Goal: Information Seeking & Learning: Learn about a topic

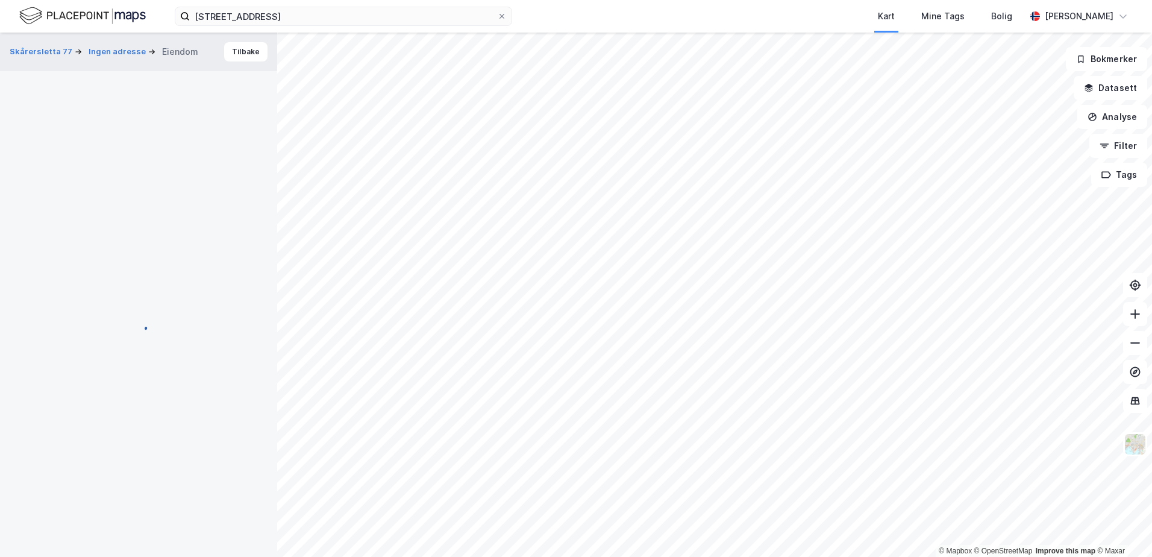
scroll to position [2, 0]
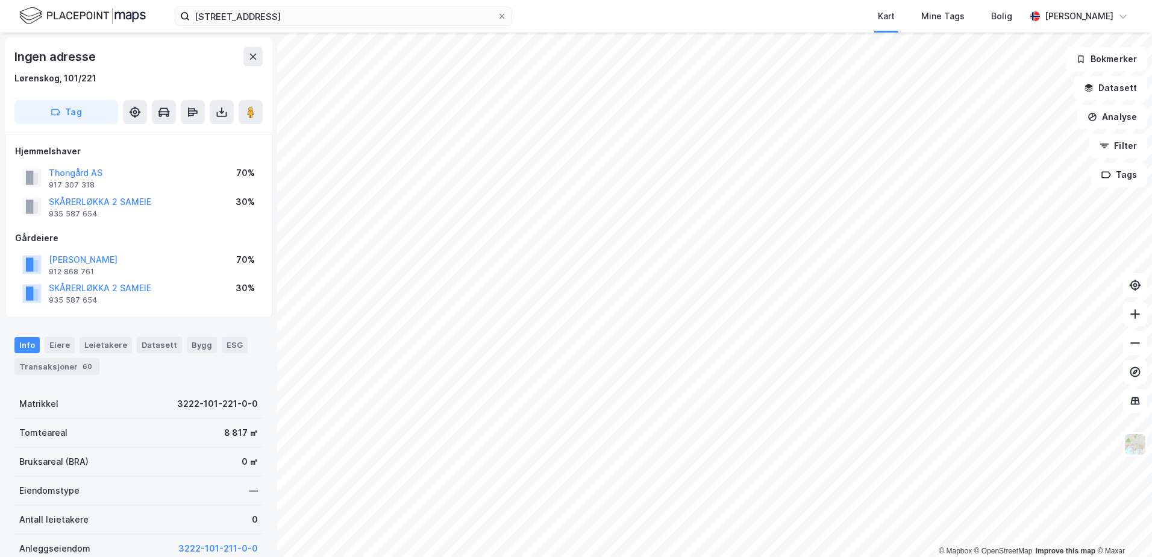
scroll to position [2, 0]
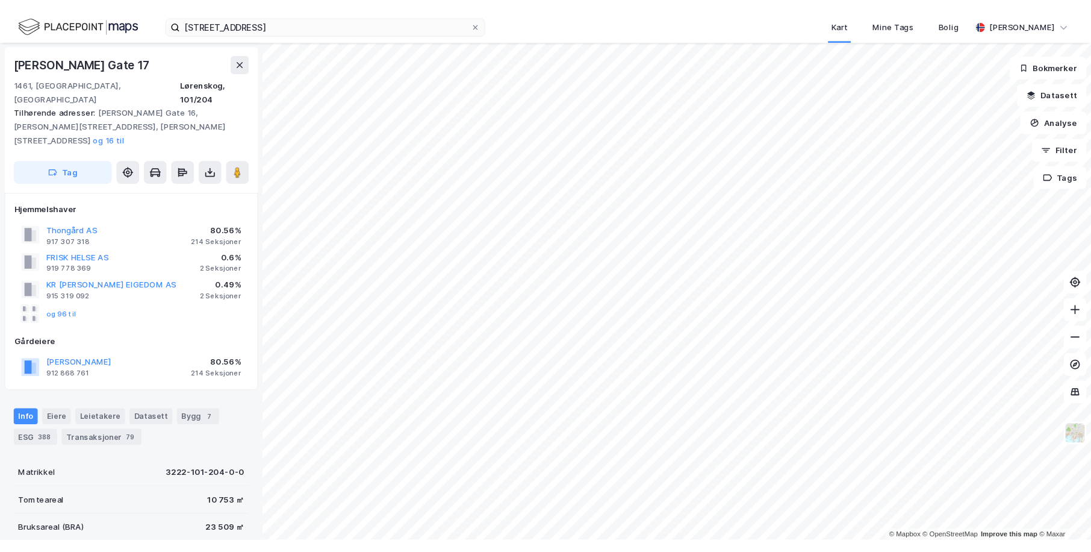
scroll to position [1, 0]
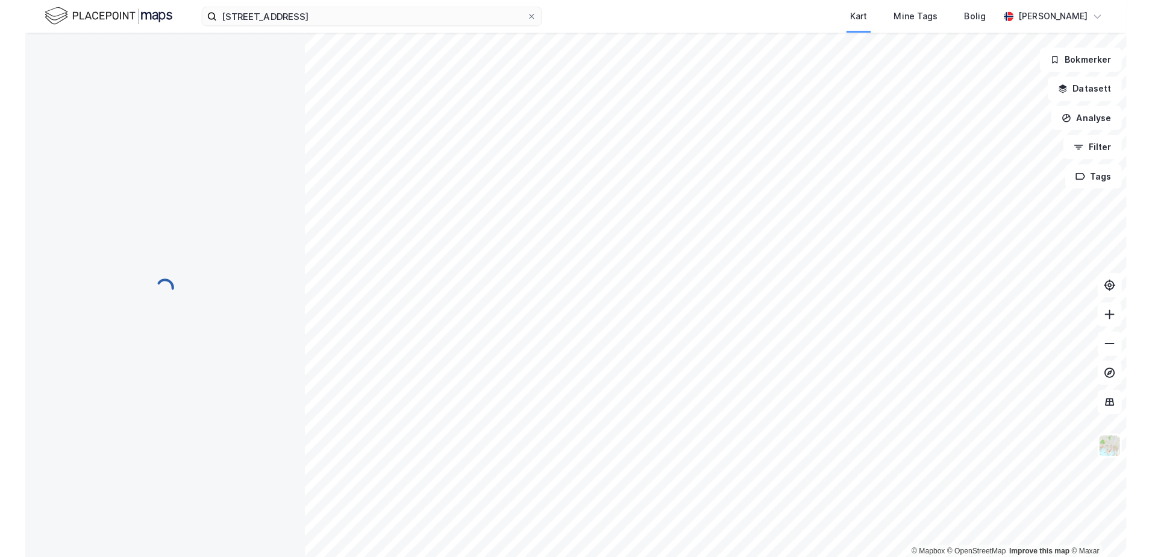
scroll to position [1, 0]
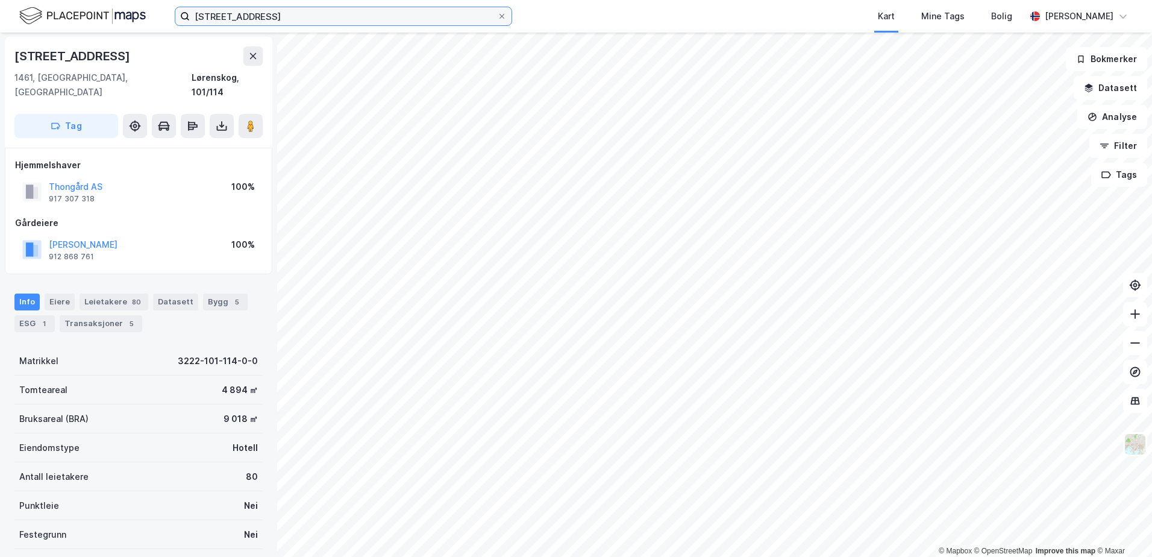
click at [281, 8] on input "[STREET_ADDRESS]" at bounding box center [343, 16] width 307 height 18
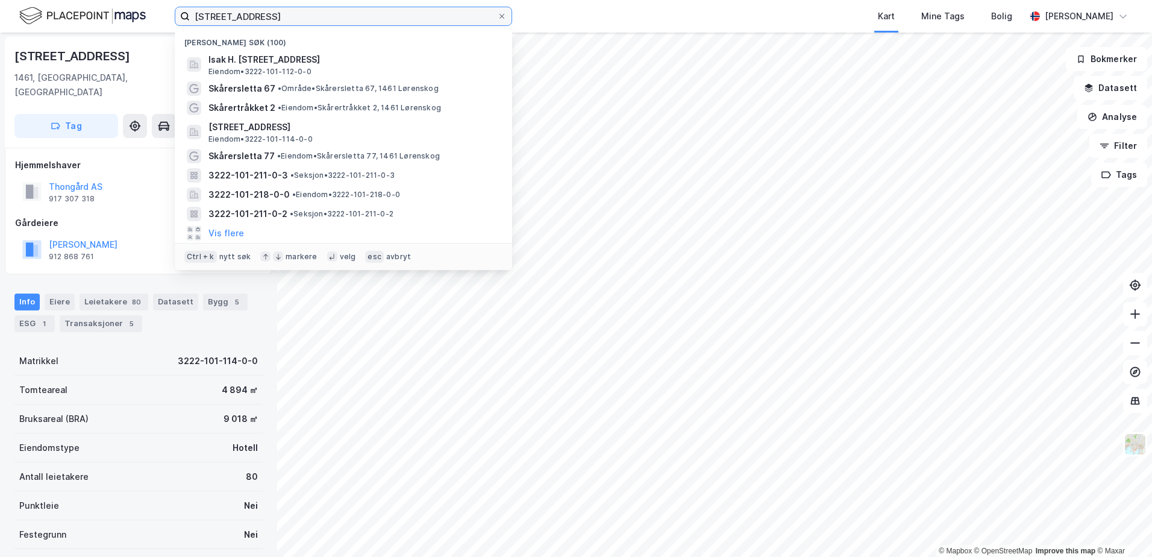
drag, startPoint x: 282, startPoint y: 11, endPoint x: 178, endPoint y: 4, distance: 104.4
click at [178, 4] on div "gamleveien 88 Nylige søk (100) Isak H. [STREET_ADDRESS] • 3222-101-112-0-0 Skår…" at bounding box center [576, 16] width 1152 height 33
paste input "Ingvald [STREET_ADDRESS] til 17"
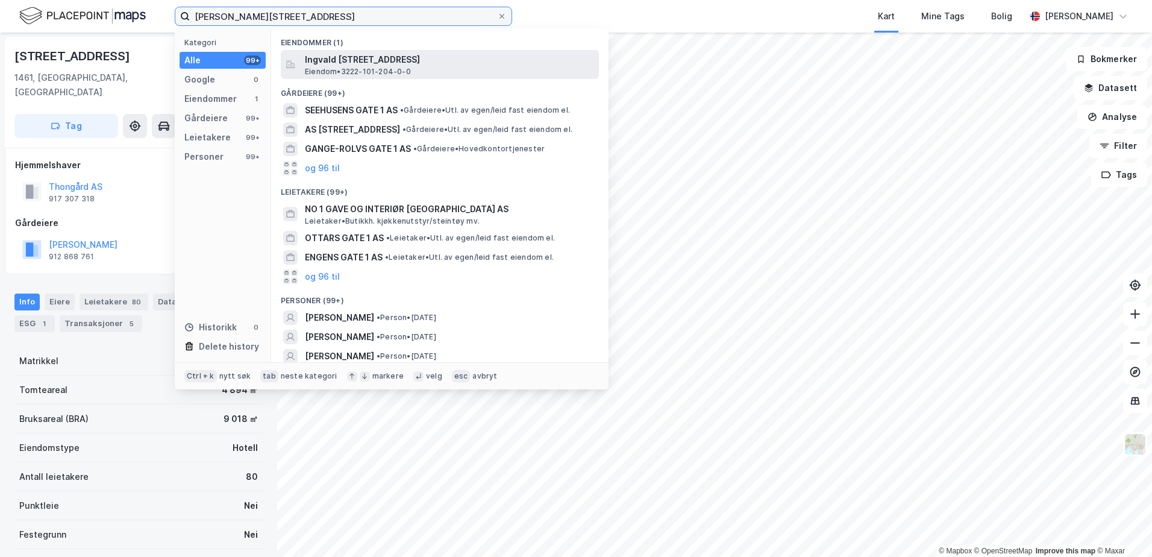
type input "[PERSON_NAME][STREET_ADDRESS]"
click at [382, 61] on span "Ingvald [STREET_ADDRESS]" at bounding box center [449, 59] width 289 height 14
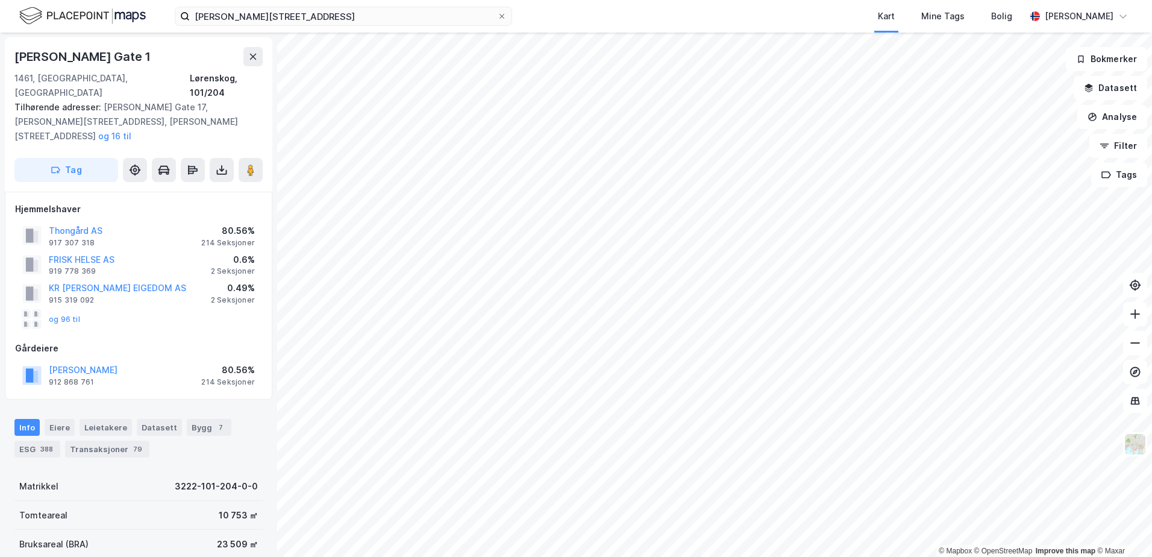
scroll to position [1, 0]
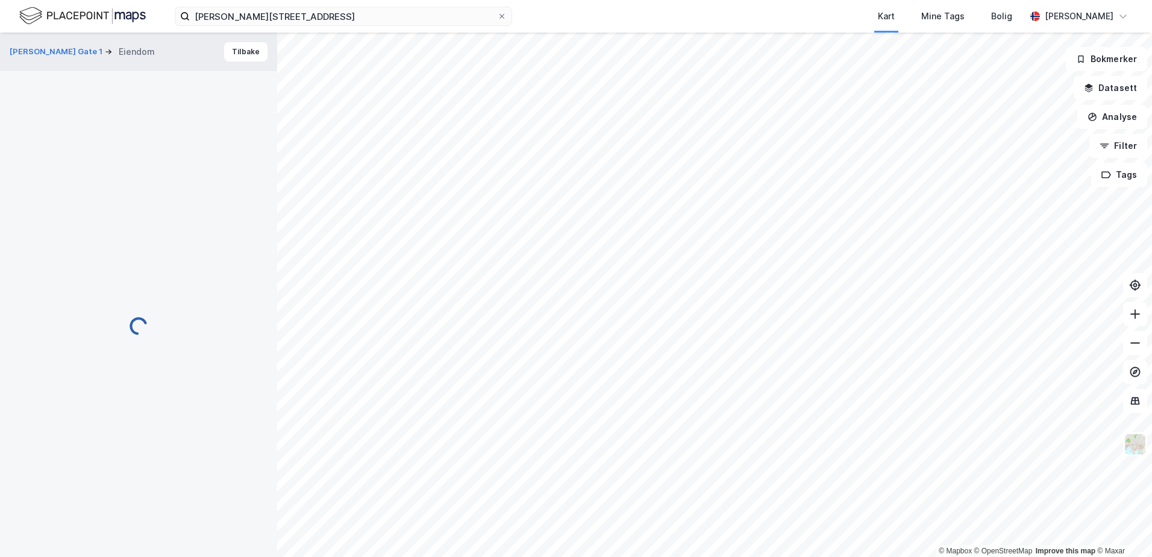
scroll to position [1, 0]
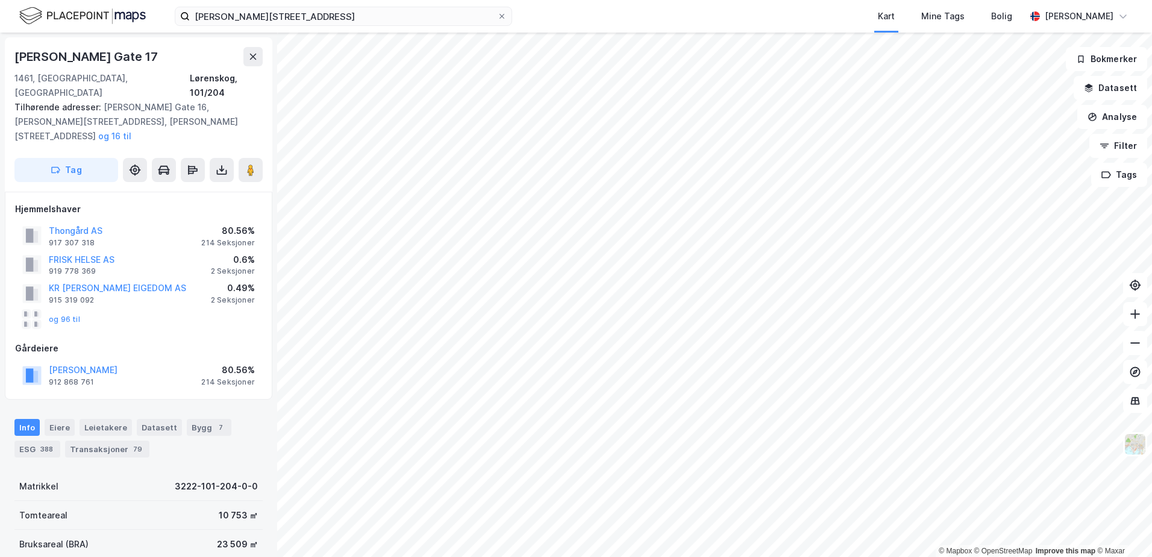
scroll to position [1, 0]
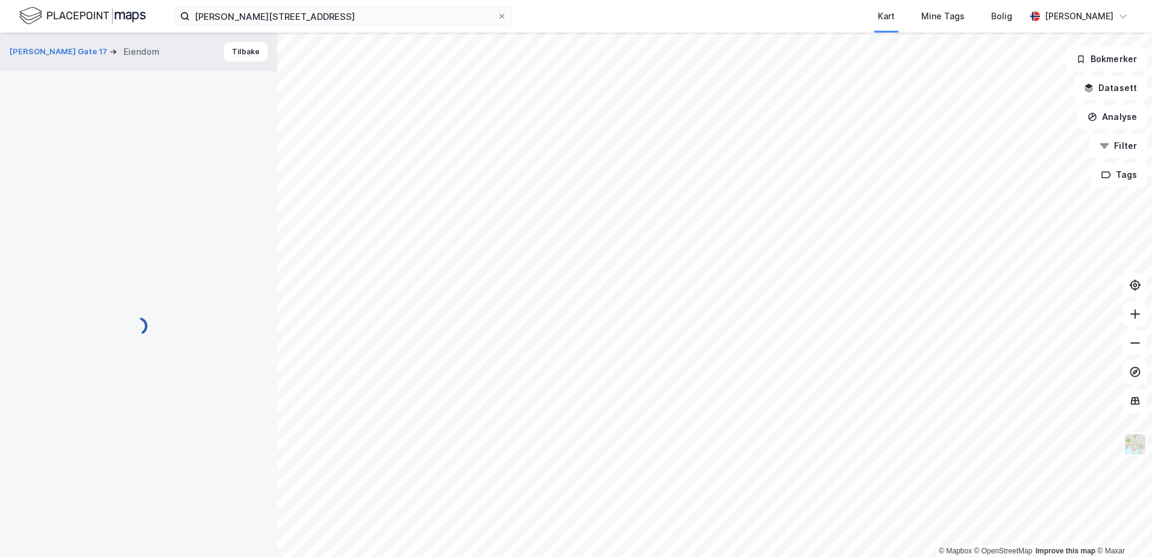
scroll to position [3, 0]
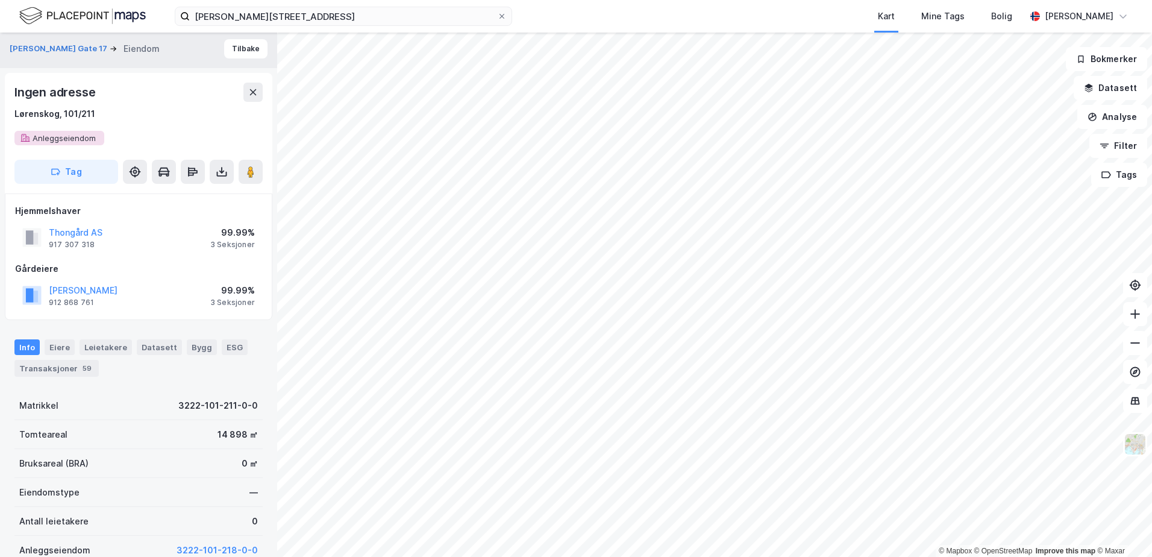
scroll to position [3, 0]
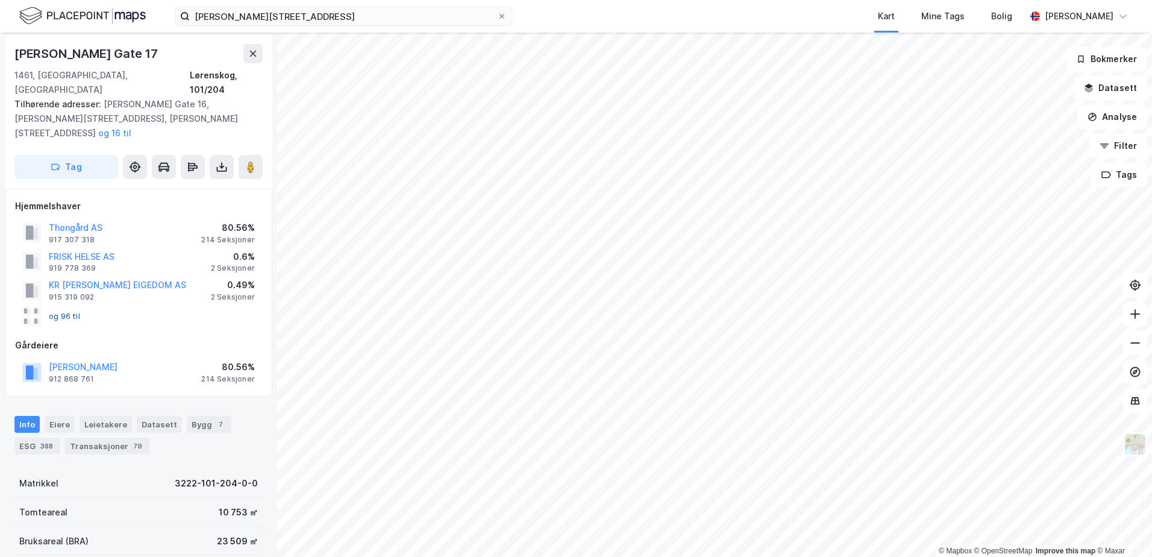
click at [0, 0] on button "og 96 til" at bounding box center [0, 0] width 0 height 0
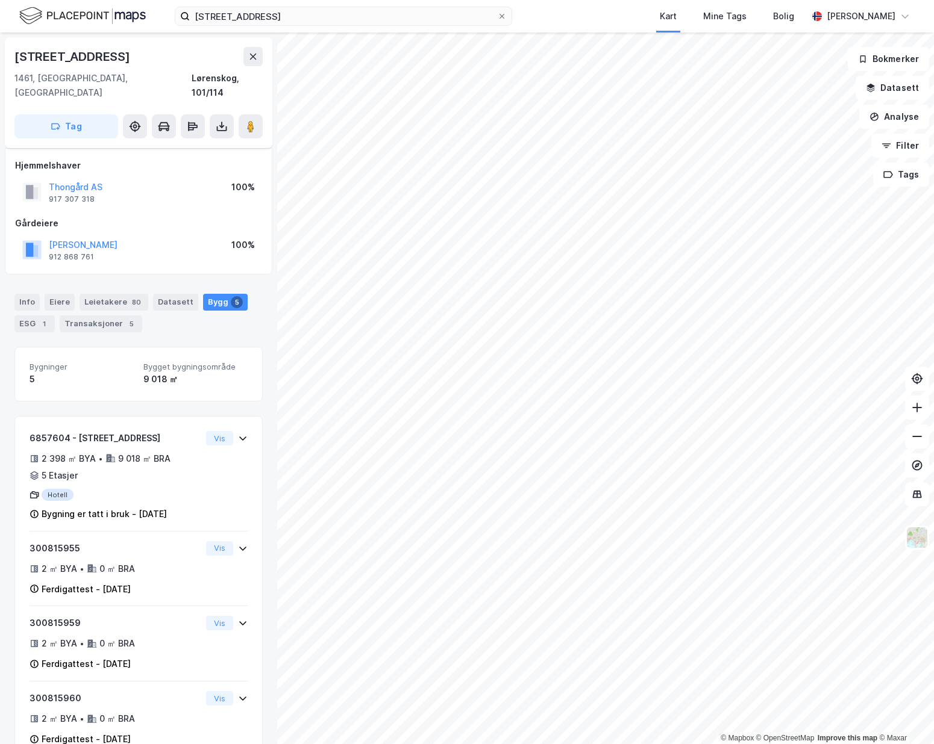
scroll to position [23, 0]
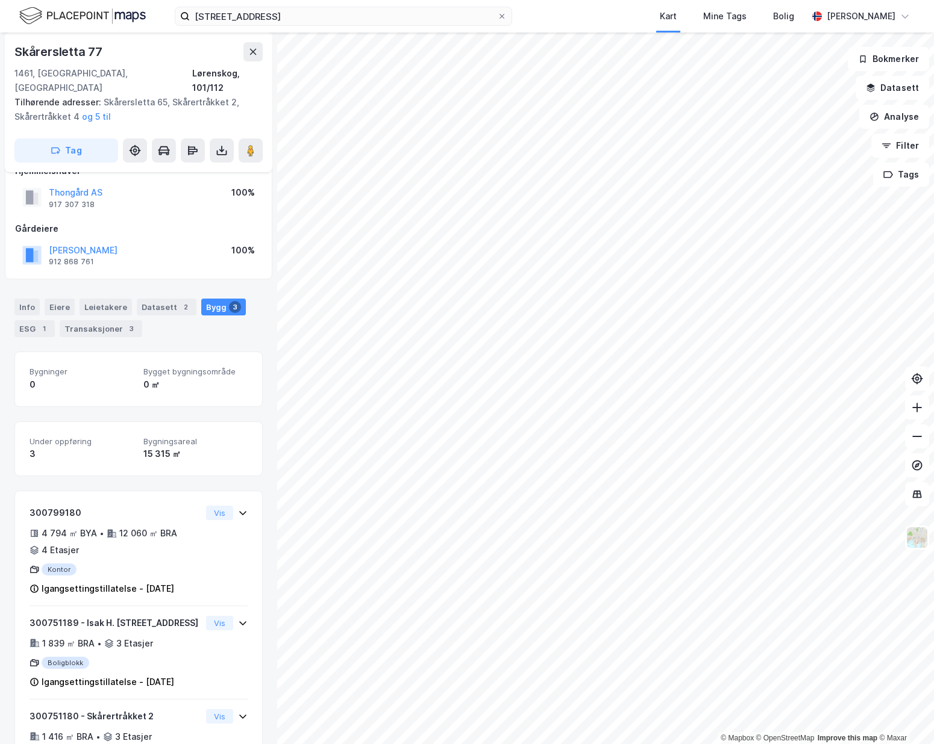
scroll to position [105, 0]
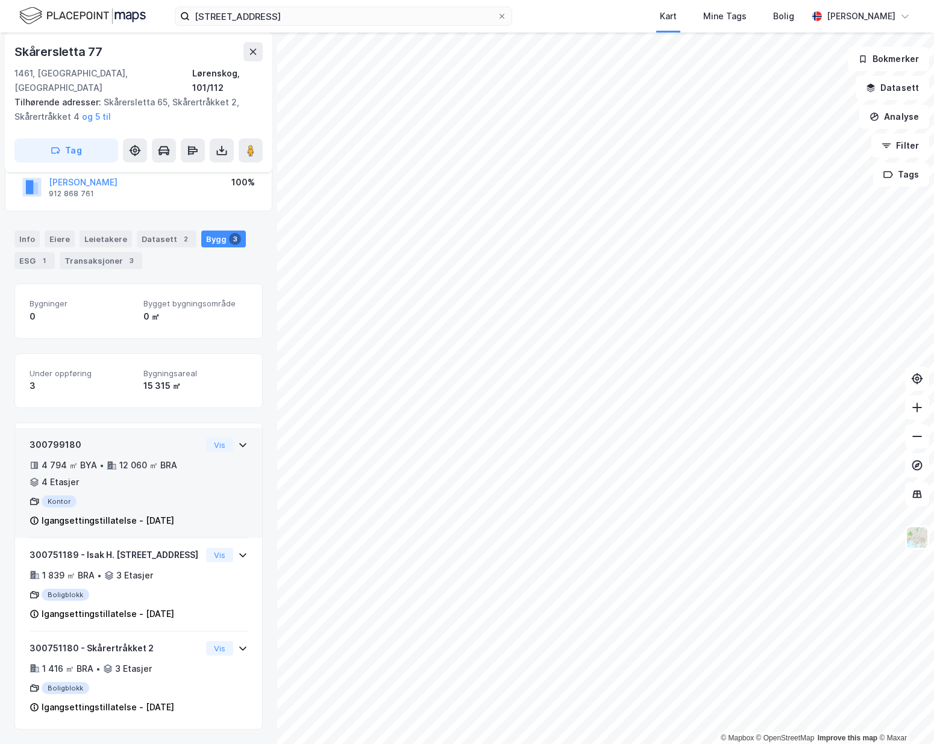
click at [239, 428] on div "300799180 4 794 ㎡ BYA • 12 060 ㎡ BRA • 4 Etasjer Kontor Igangsettingstillatelse…" at bounding box center [138, 483] width 247 height 110
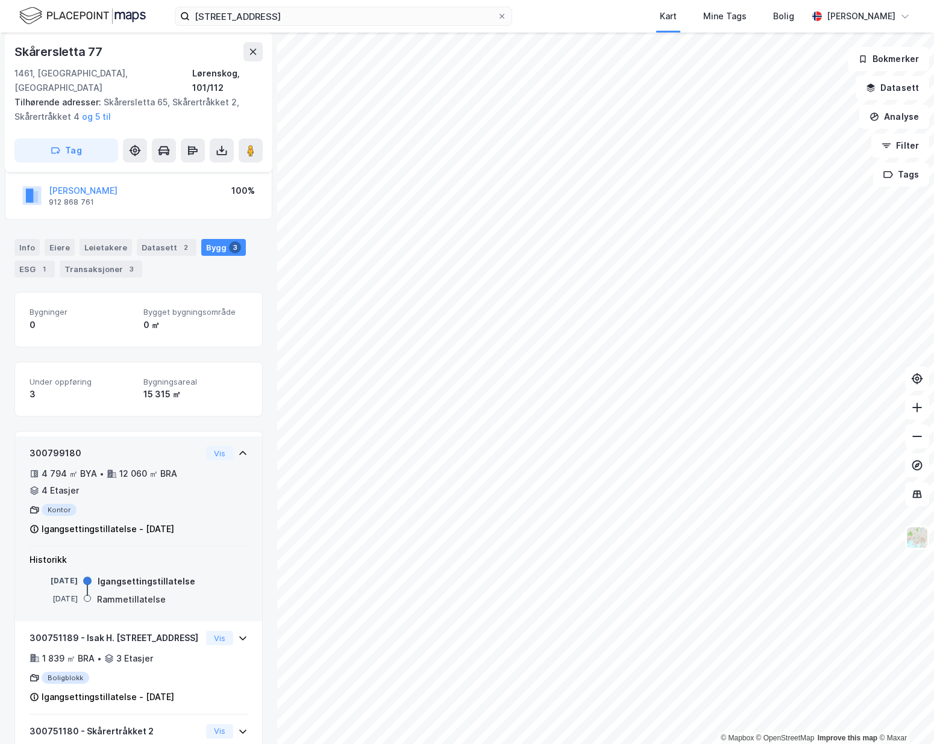
scroll to position [0, 0]
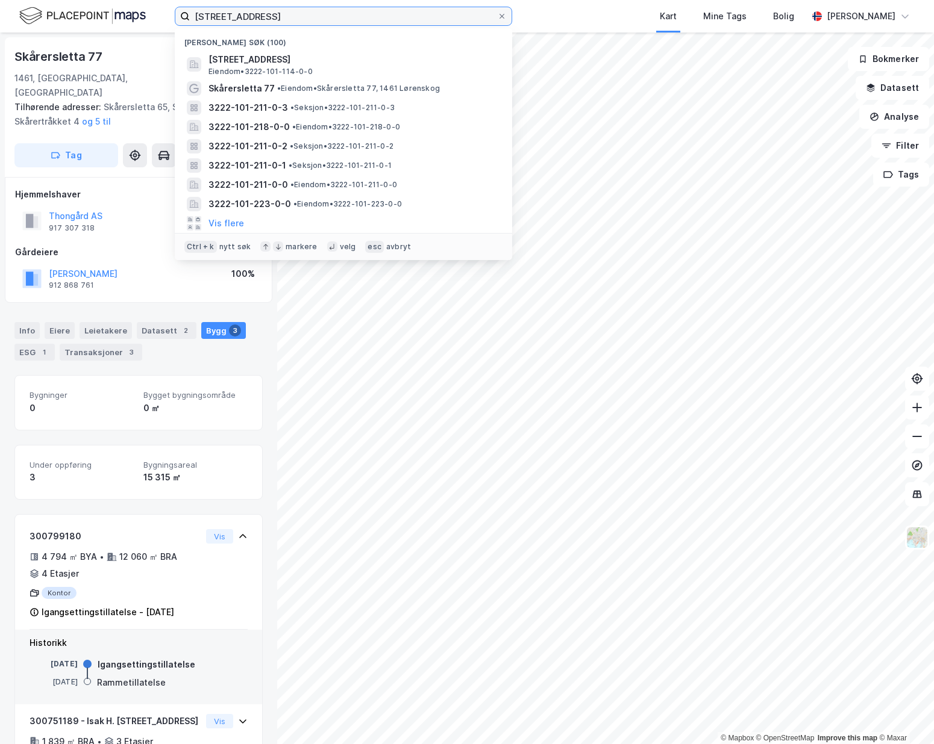
drag, startPoint x: 302, startPoint y: 19, endPoint x: 46, endPoint y: 8, distance: 255.6
click at [46, 8] on div "gamleveien 88 Nylige søk (100) Gamleveien 88, 1461, LØRENSKOG, LØRENSKOG Eiendo…" at bounding box center [467, 16] width 934 height 33
paste input "Skårertråkket 2"
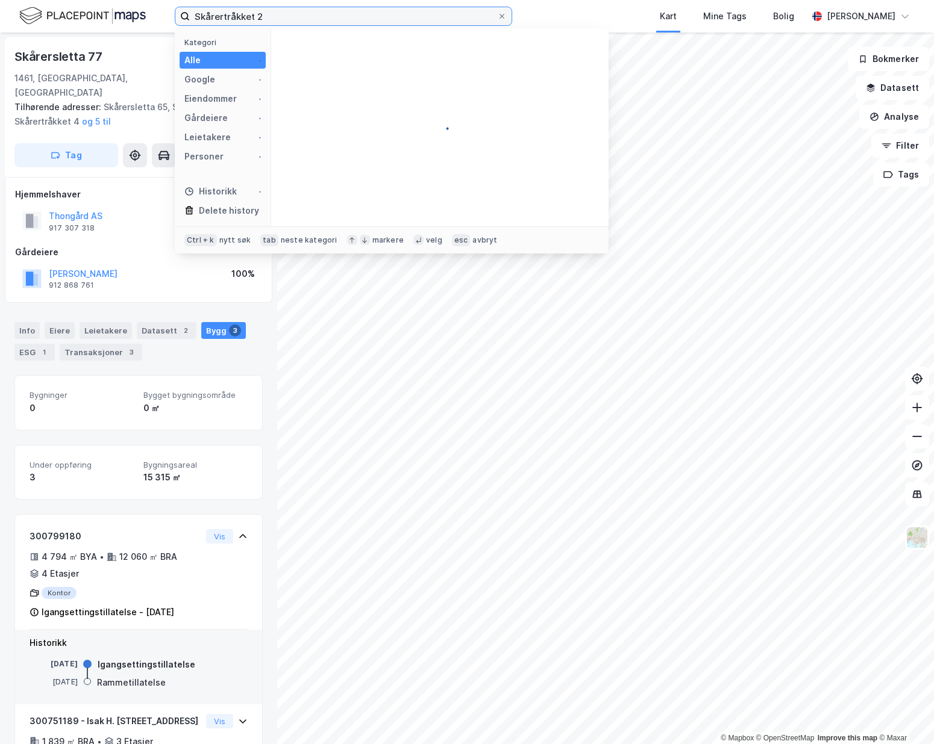
type input "Skårertråkket 2"
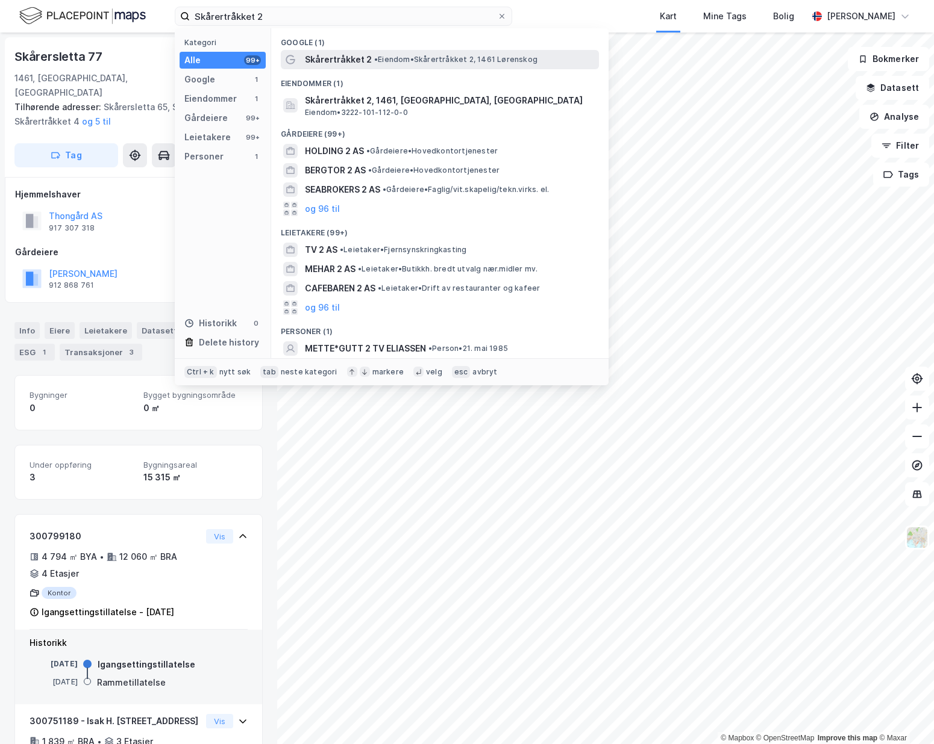
click at [328, 59] on span "Skårertråkket 2" at bounding box center [338, 59] width 67 height 14
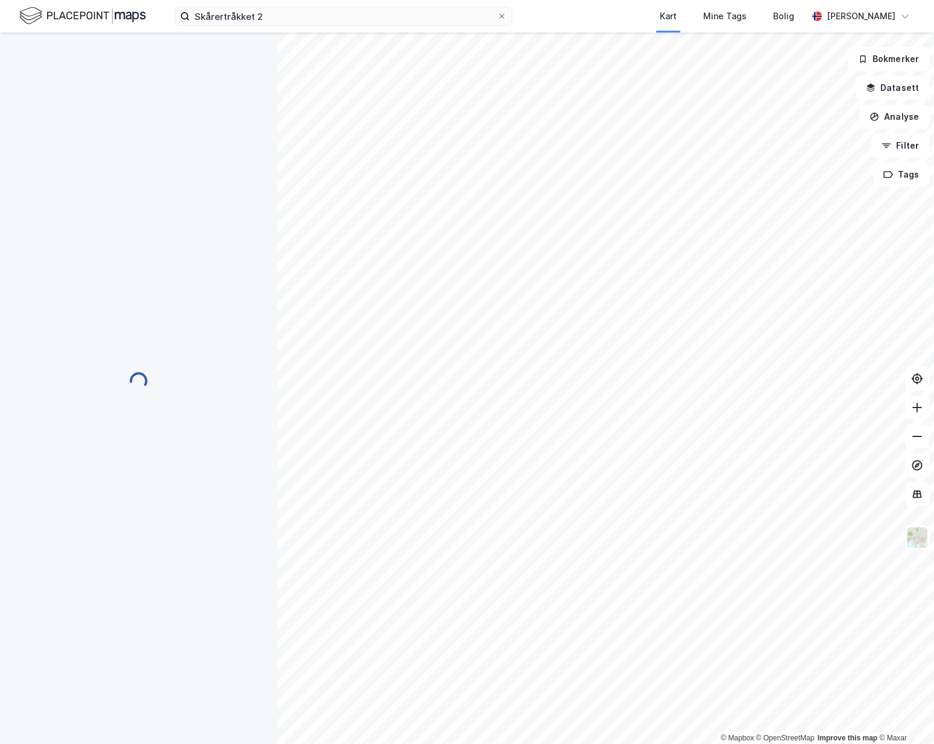
scroll to position [4, 0]
click at [301, 20] on input at bounding box center [351, 16] width 322 height 18
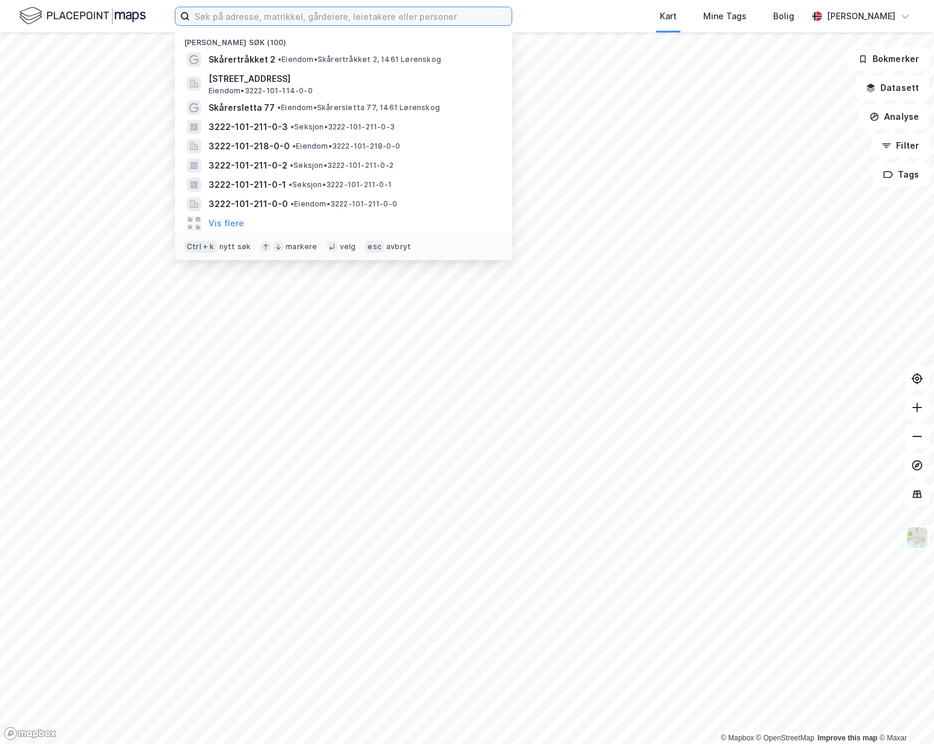
paste input "Skårersletta 67"
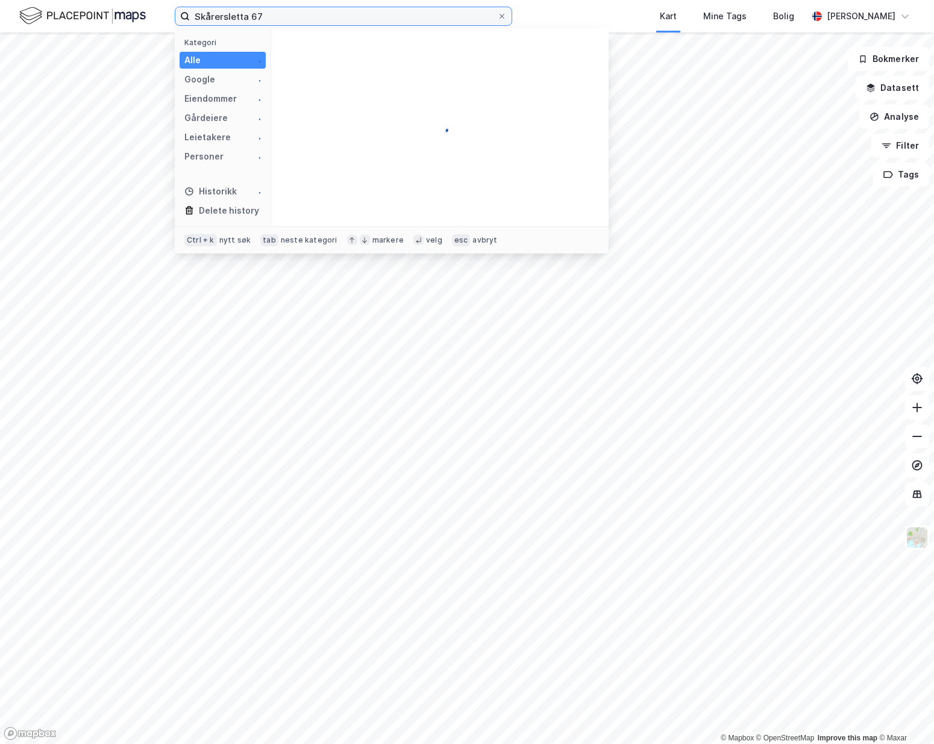
type input "Skårersletta 67"
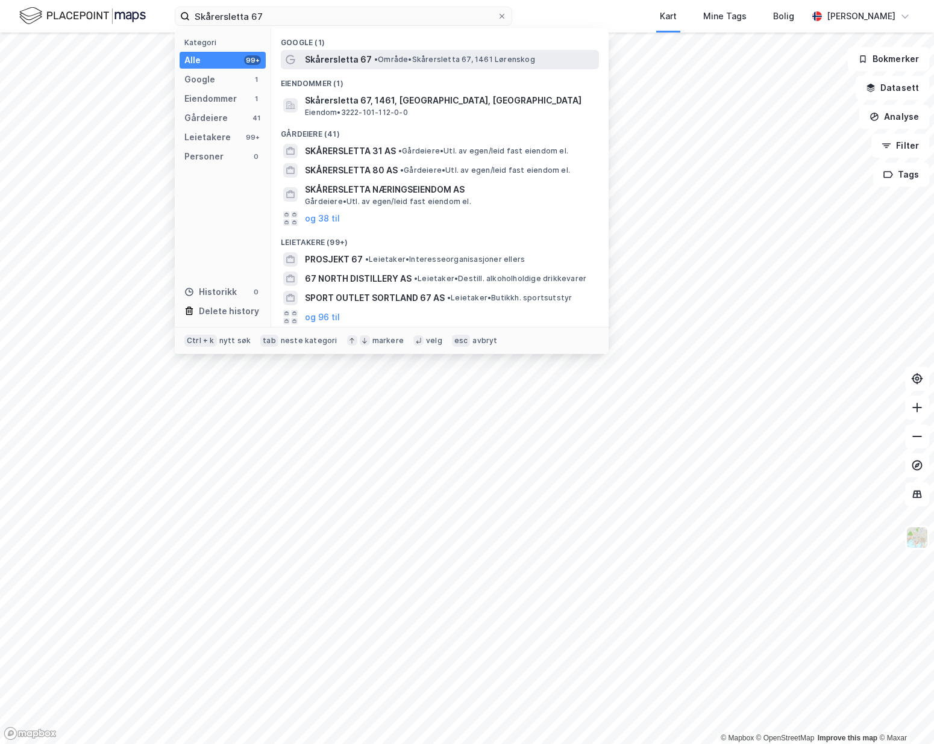
click at [351, 67] on div "Skårersletta 67 • Område • Skårersletta 67, 1461 Lørenskog" at bounding box center [440, 59] width 318 height 19
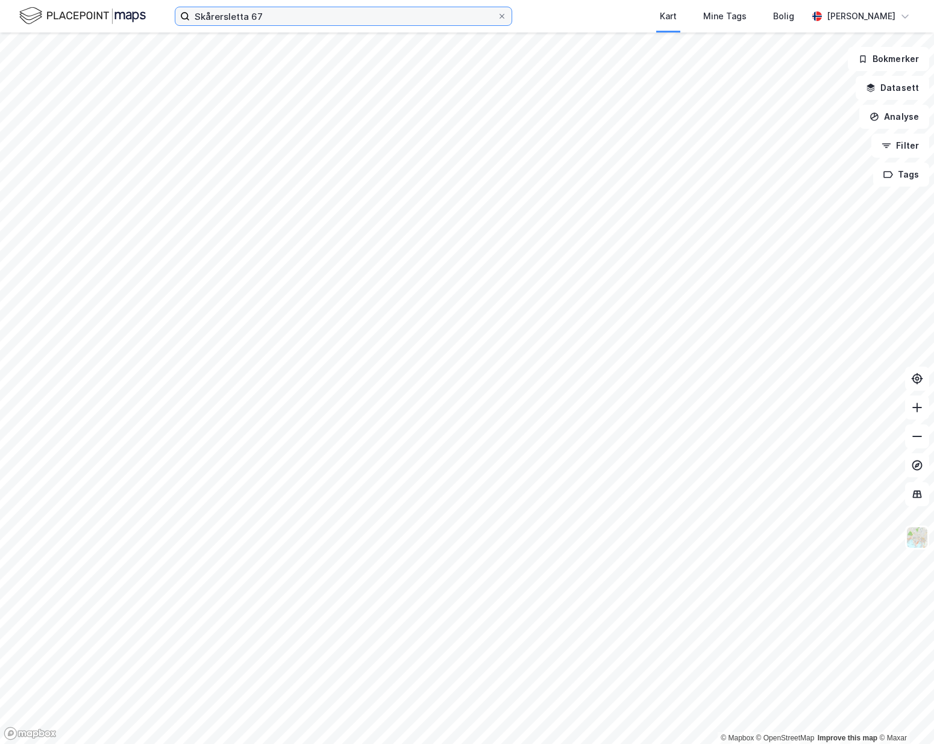
click at [326, 19] on input "Skårersletta 67" at bounding box center [343, 16] width 307 height 18
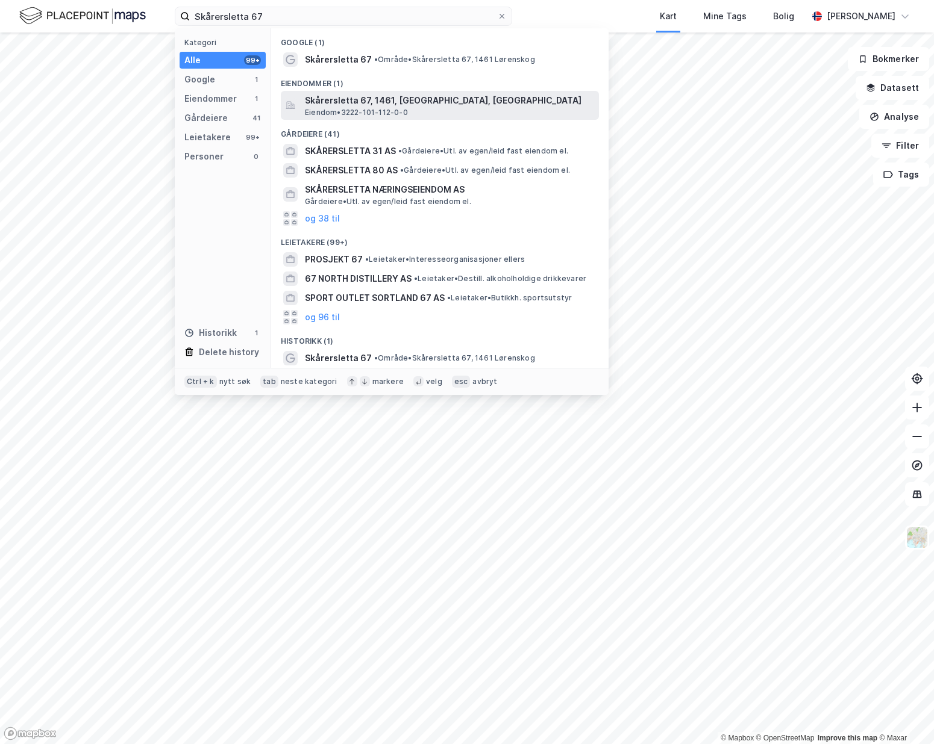
click at [351, 102] on span "Skårersletta 67, 1461, LØRENSKOG, LØRENSKOG" at bounding box center [449, 100] width 289 height 14
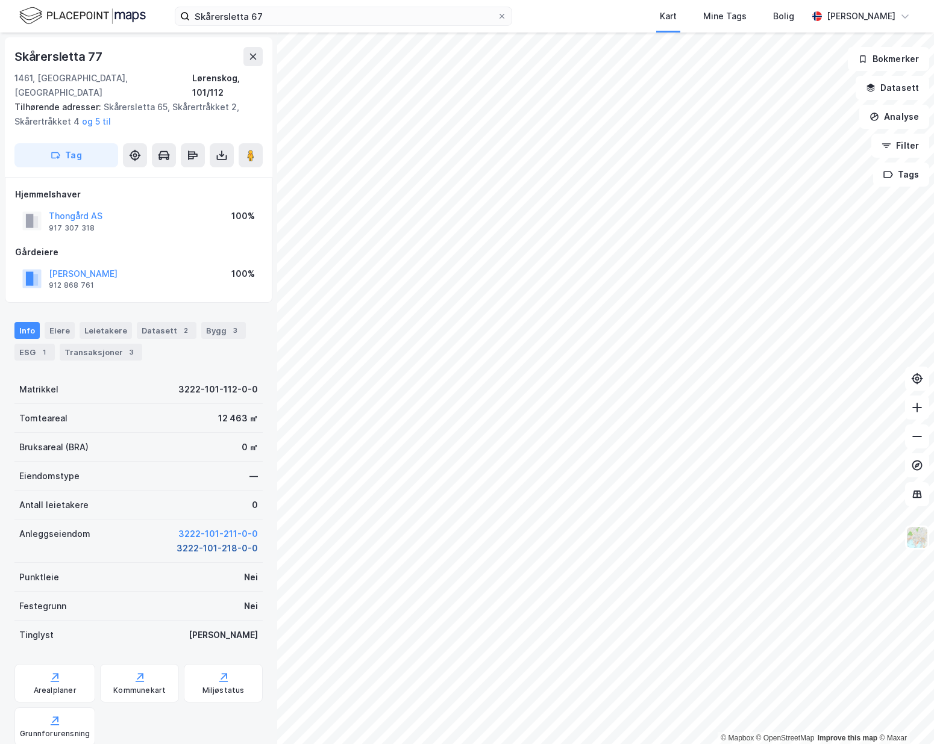
click at [203, 542] on button "3222-101-218-0-0" at bounding box center [216, 549] width 81 height 14
